Goal: Obtain resource: Obtain resource

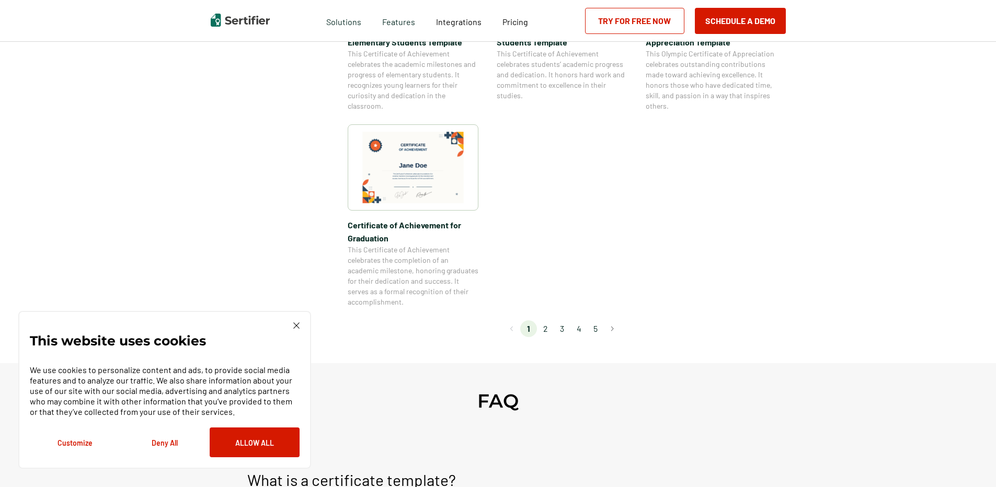
scroll to position [889, 0]
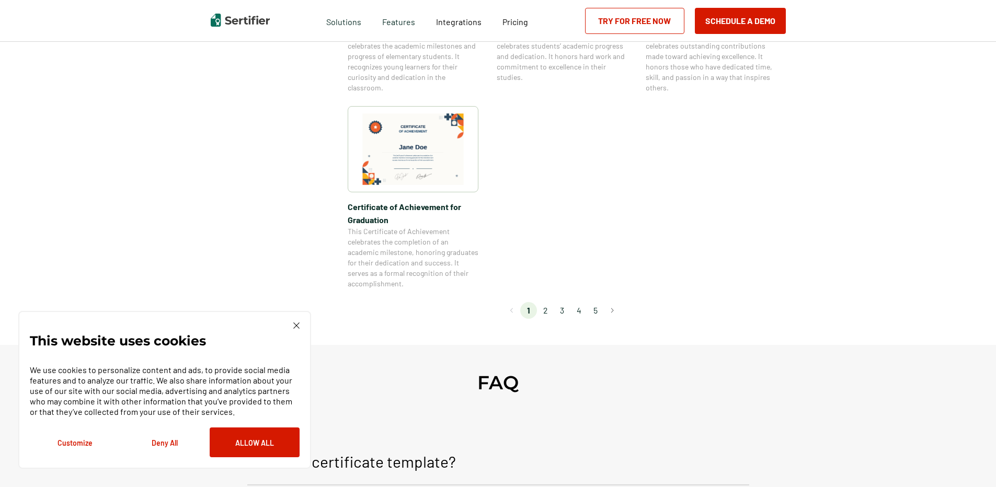
click at [584, 310] on li "4" at bounding box center [579, 310] width 17 height 17
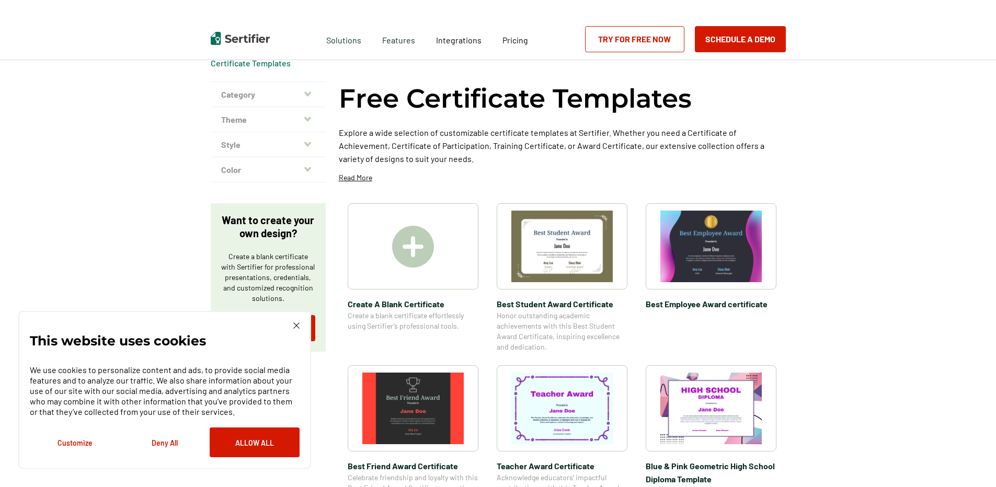
scroll to position [0, 0]
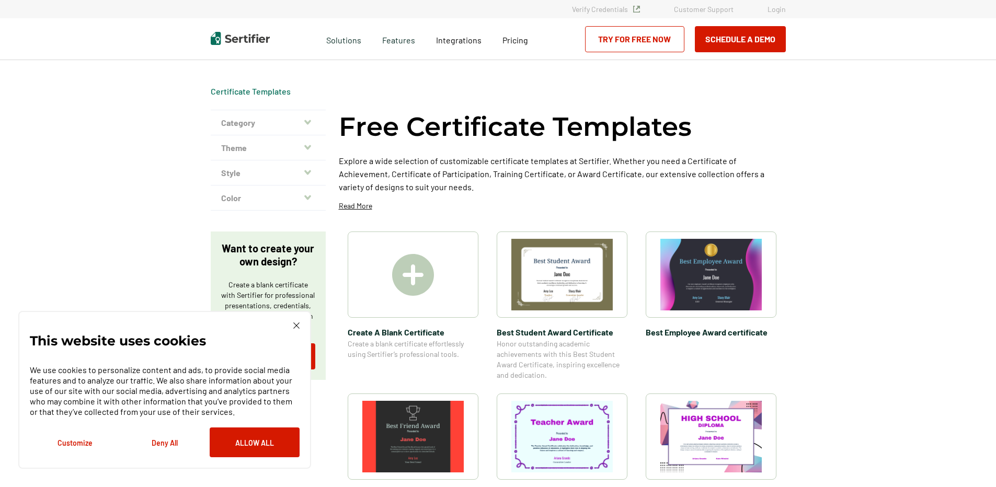
click at [729, 267] on img at bounding box center [711, 275] width 101 height 72
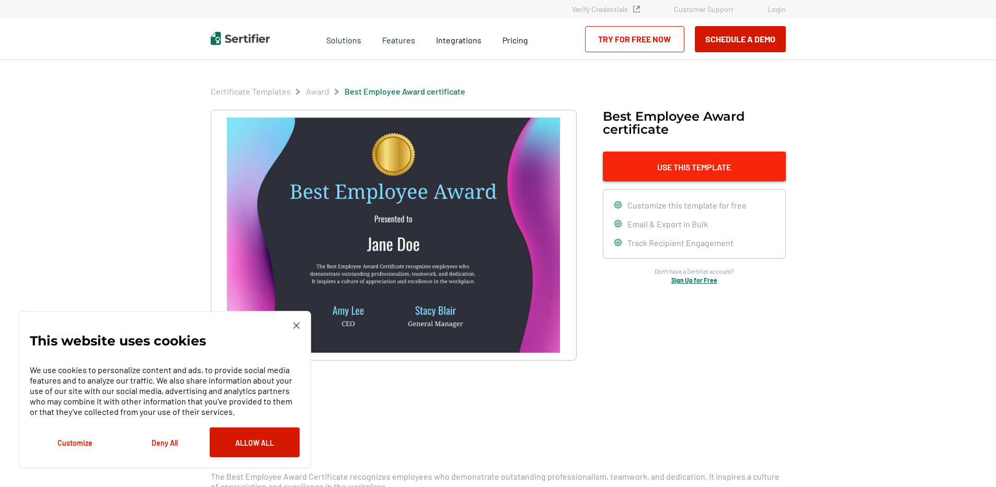
click at [697, 163] on button "Use This Template" at bounding box center [694, 167] width 183 height 30
